Goal: Obtain resource: Download file/media

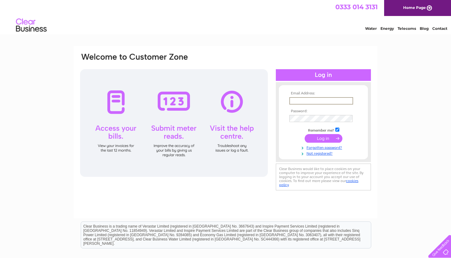
type input "elaine@thecreggans.com"
click at [324, 138] on input "submit" at bounding box center [324, 138] width 38 height 9
click at [327, 138] on input "submit" at bounding box center [324, 137] width 38 height 9
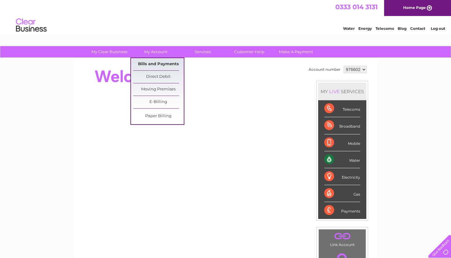
click at [157, 65] on link "Bills and Payments" at bounding box center [158, 64] width 51 height 12
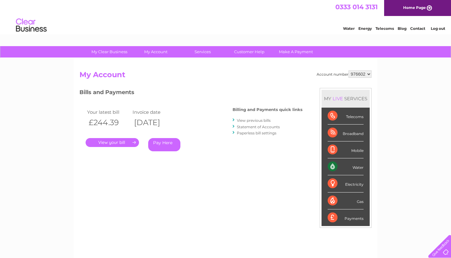
click at [249, 119] on link "View previous bills" at bounding box center [254, 120] width 34 height 5
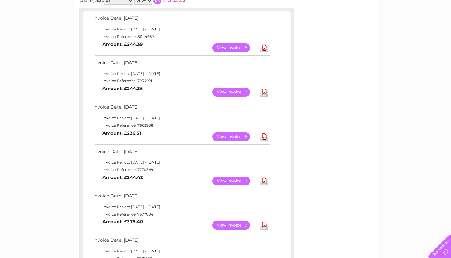
scroll to position [101, 0]
click at [232, 176] on link "View" at bounding box center [234, 180] width 45 height 9
click at [263, 134] on link "Download" at bounding box center [265, 136] width 8 height 9
click at [264, 88] on link "Download" at bounding box center [265, 91] width 8 height 9
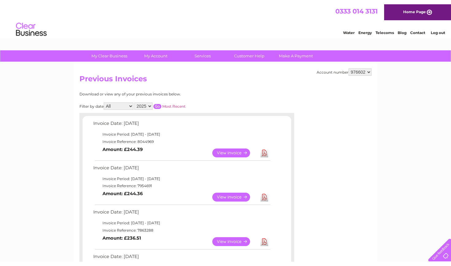
scroll to position [0, 0]
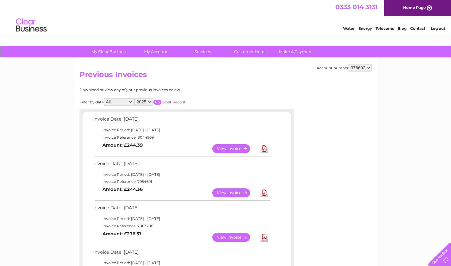
click at [443, 28] on link "Log out" at bounding box center [438, 28] width 14 height 5
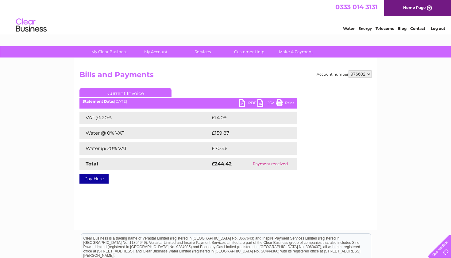
click at [243, 101] on link "PDF" at bounding box center [248, 103] width 18 height 9
click at [277, 71] on h2 "Bills and Payments" at bounding box center [226, 76] width 292 height 12
